Goal: Information Seeking & Learning: Learn about a topic

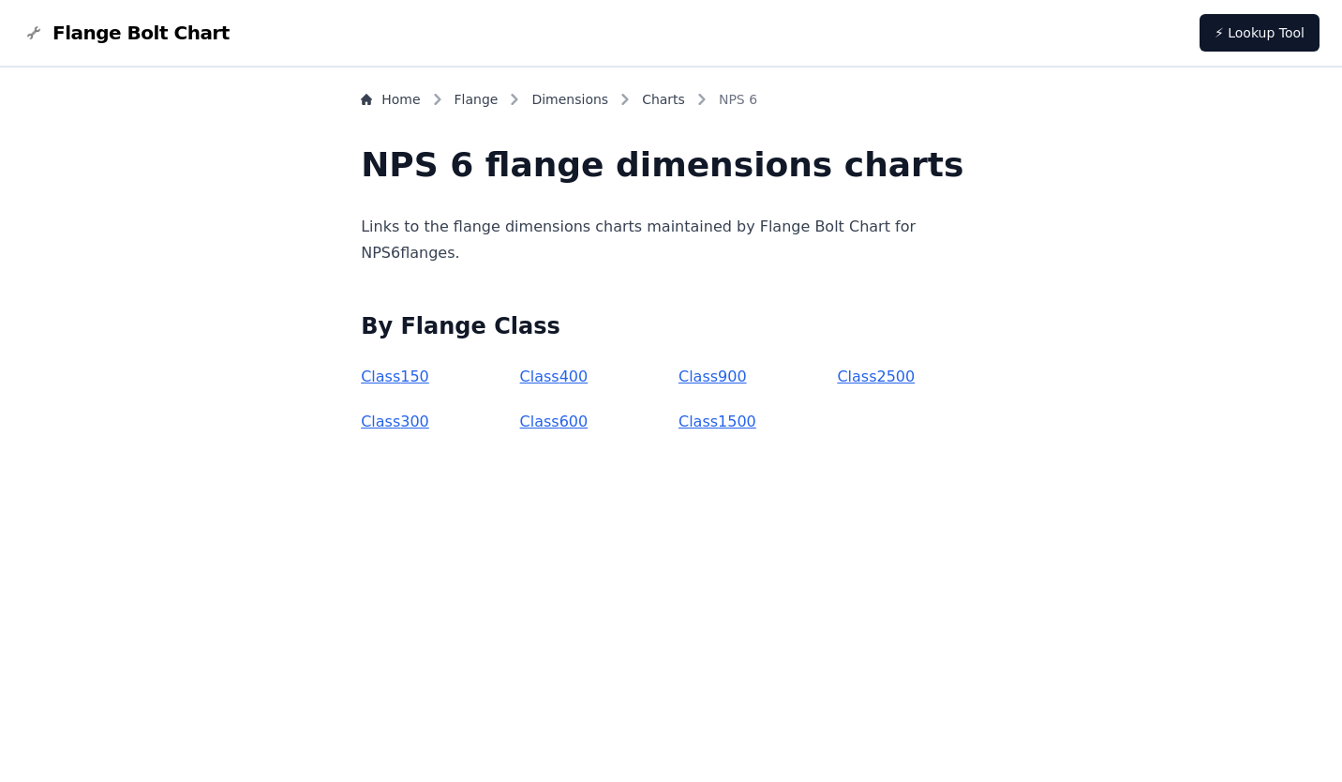
click at [563, 374] on link "Class 400" at bounding box center [554, 376] width 68 height 18
click at [851, 382] on link "Class 2500" at bounding box center [876, 376] width 78 height 18
click at [429, 427] on link "Class 300" at bounding box center [395, 421] width 68 height 18
